Goal: Find specific page/section: Find specific page/section

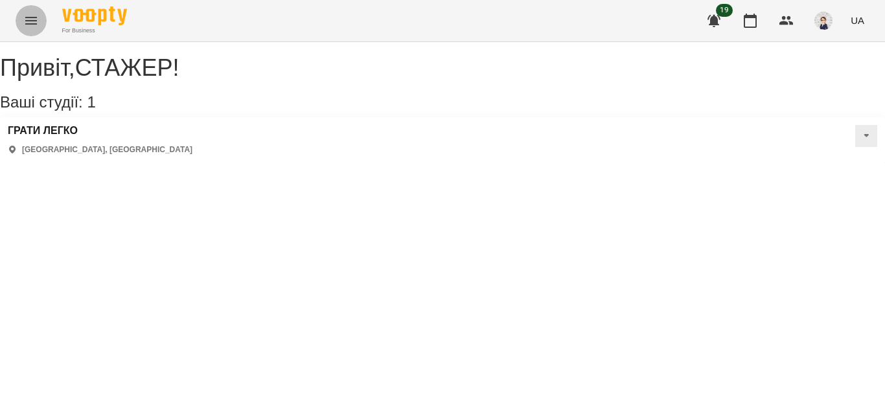
click at [32, 17] on icon "Menu" at bounding box center [31, 21] width 16 height 16
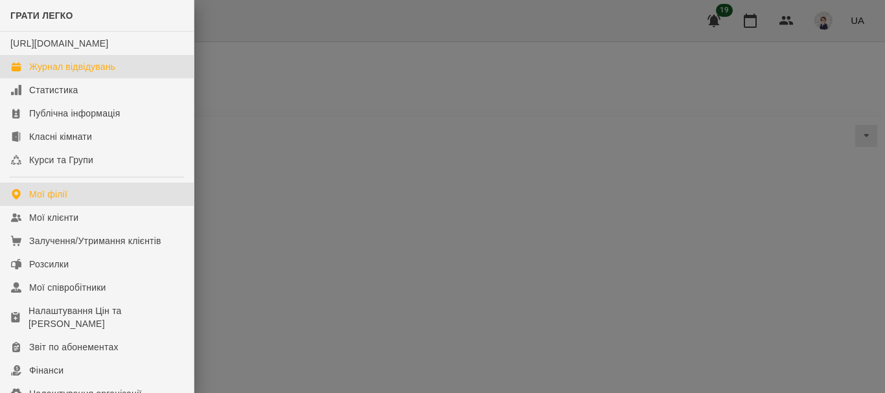
click at [75, 78] on link "Журнал відвідувань" at bounding box center [97, 66] width 194 height 23
